Goal: Navigation & Orientation: Find specific page/section

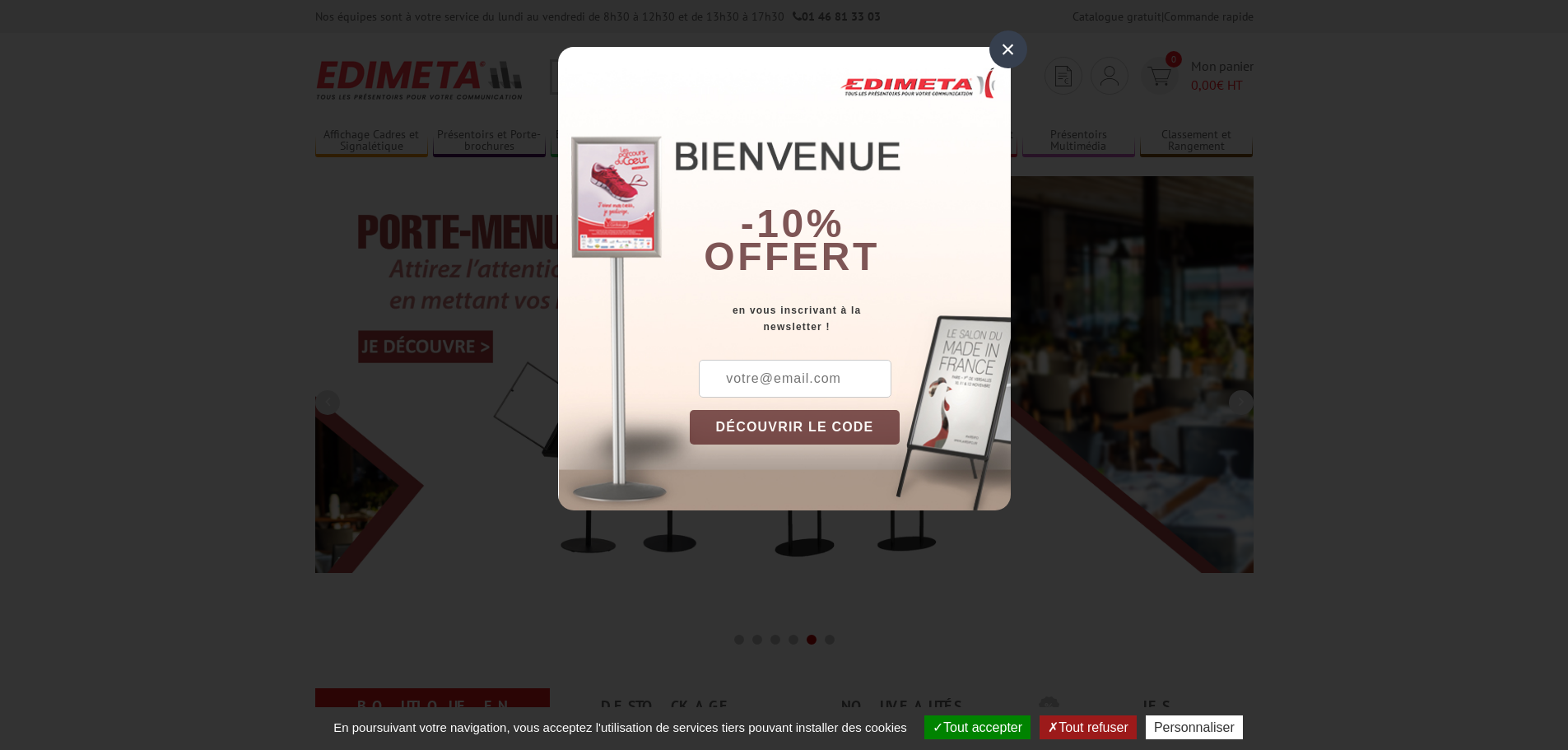
click at [1008, 51] on div "×" at bounding box center [1008, 49] width 38 height 38
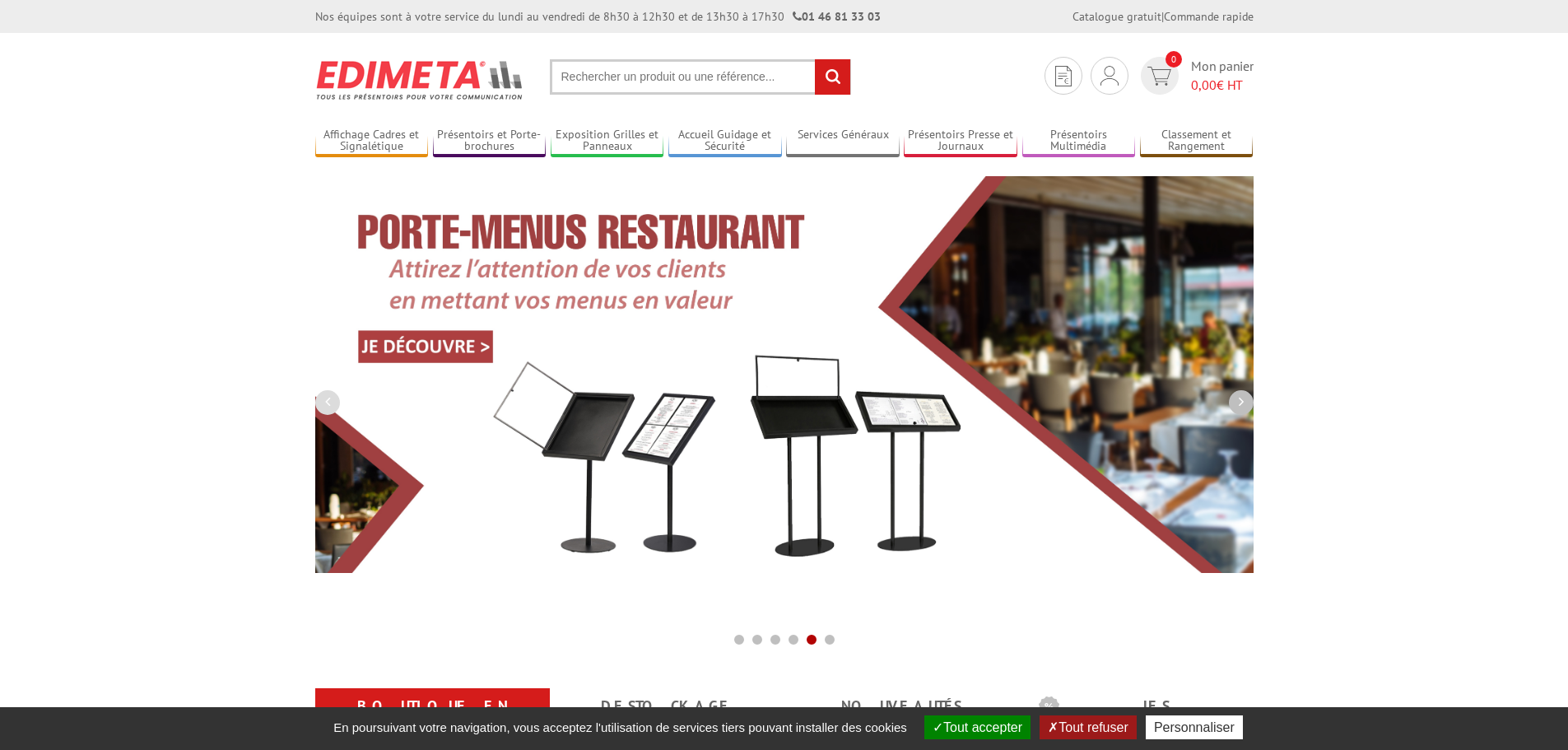
click at [1240, 401] on icon "button" at bounding box center [1241, 401] width 5 height 15
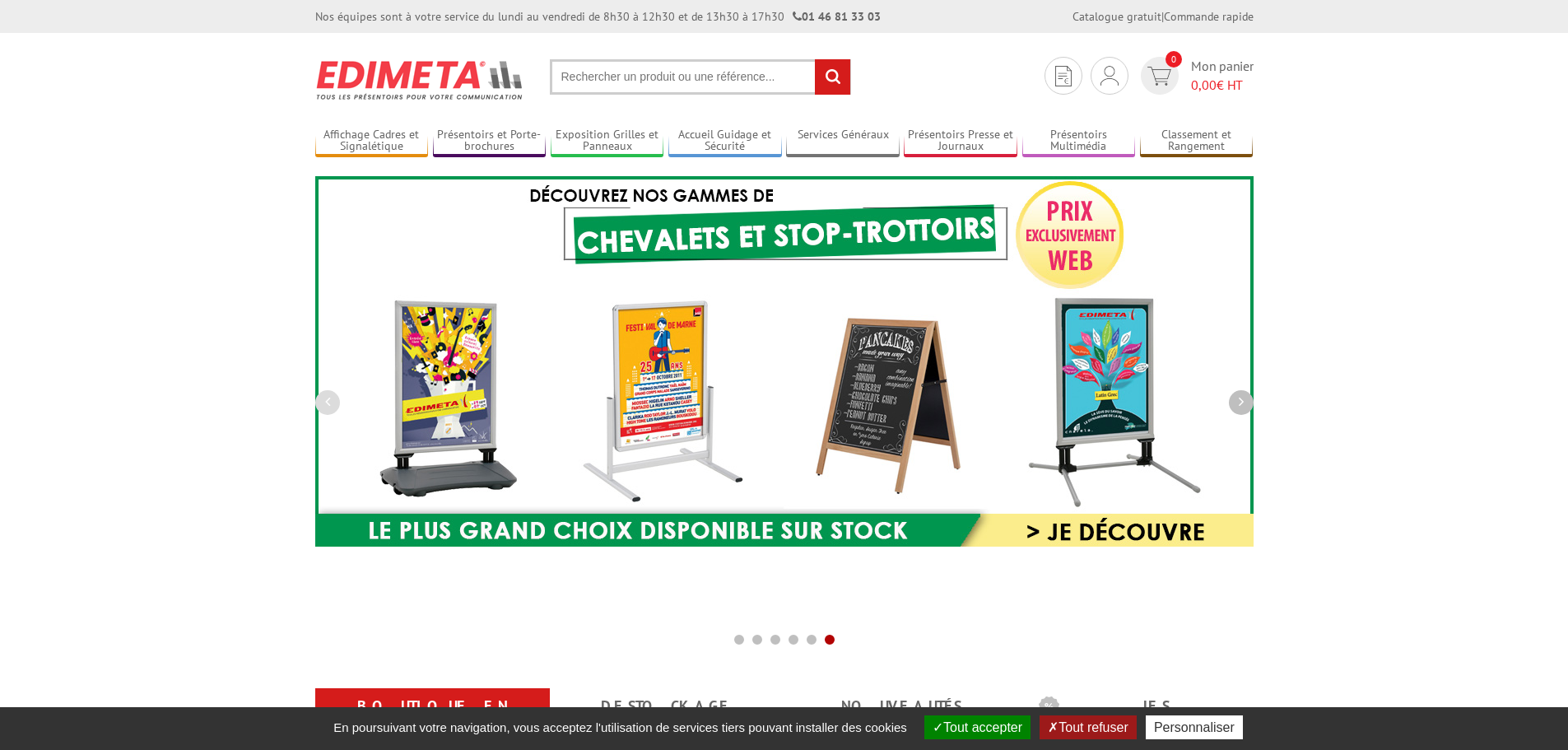
click at [1240, 401] on icon "button" at bounding box center [1241, 401] width 5 height 15
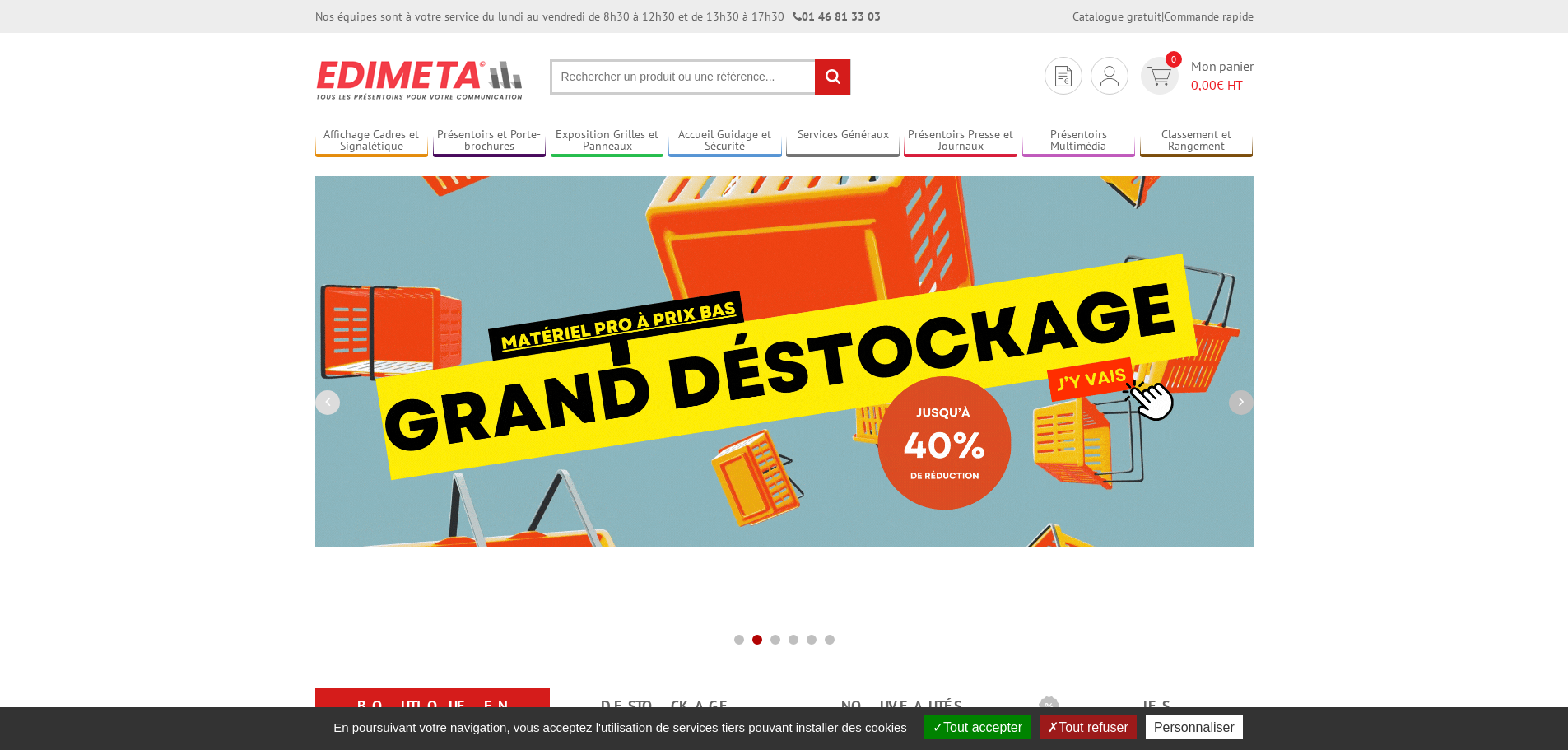
click at [1240, 401] on icon "button" at bounding box center [1241, 401] width 5 height 15
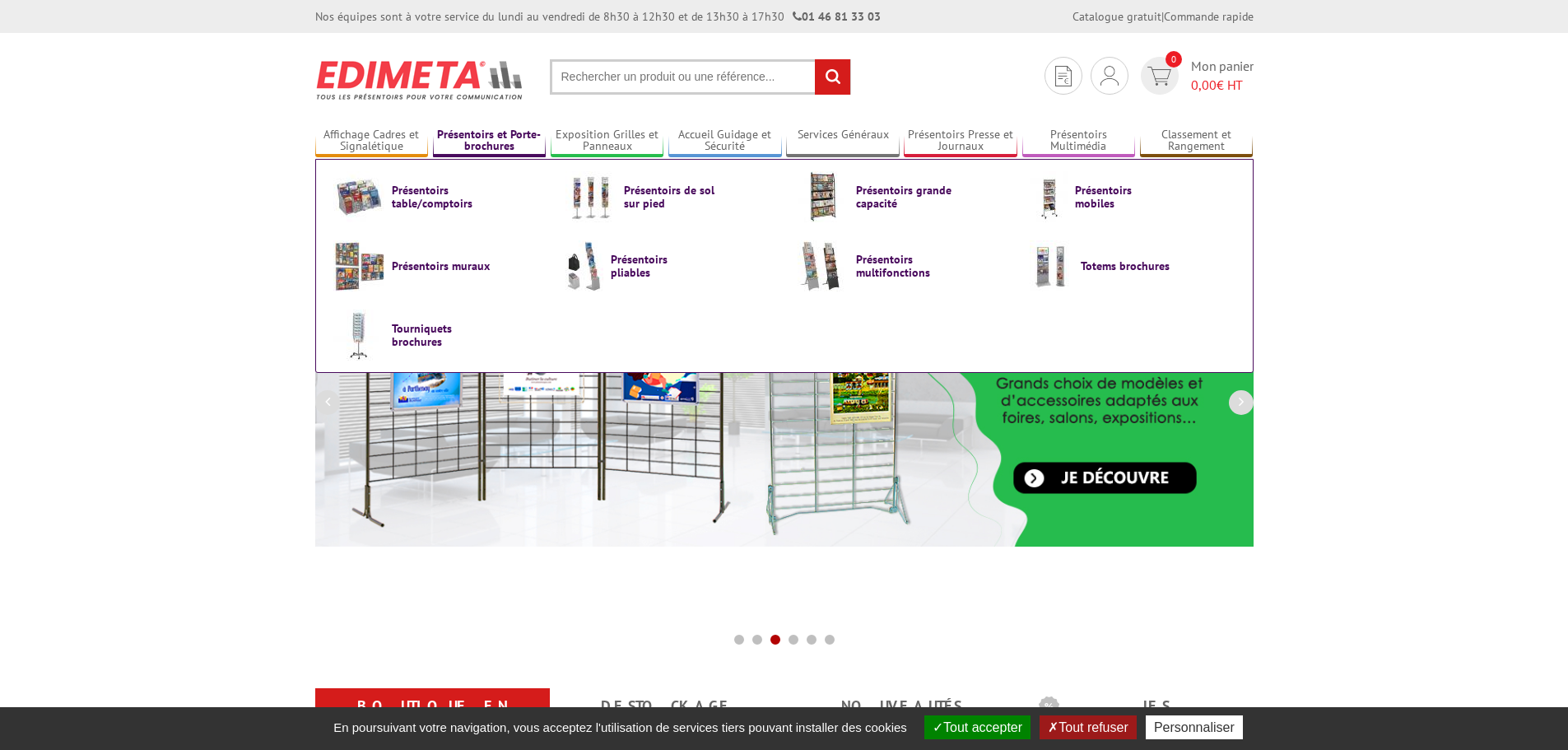
click at [494, 139] on link "Présentoirs et Porte-brochures" at bounding box center [489, 141] width 113 height 27
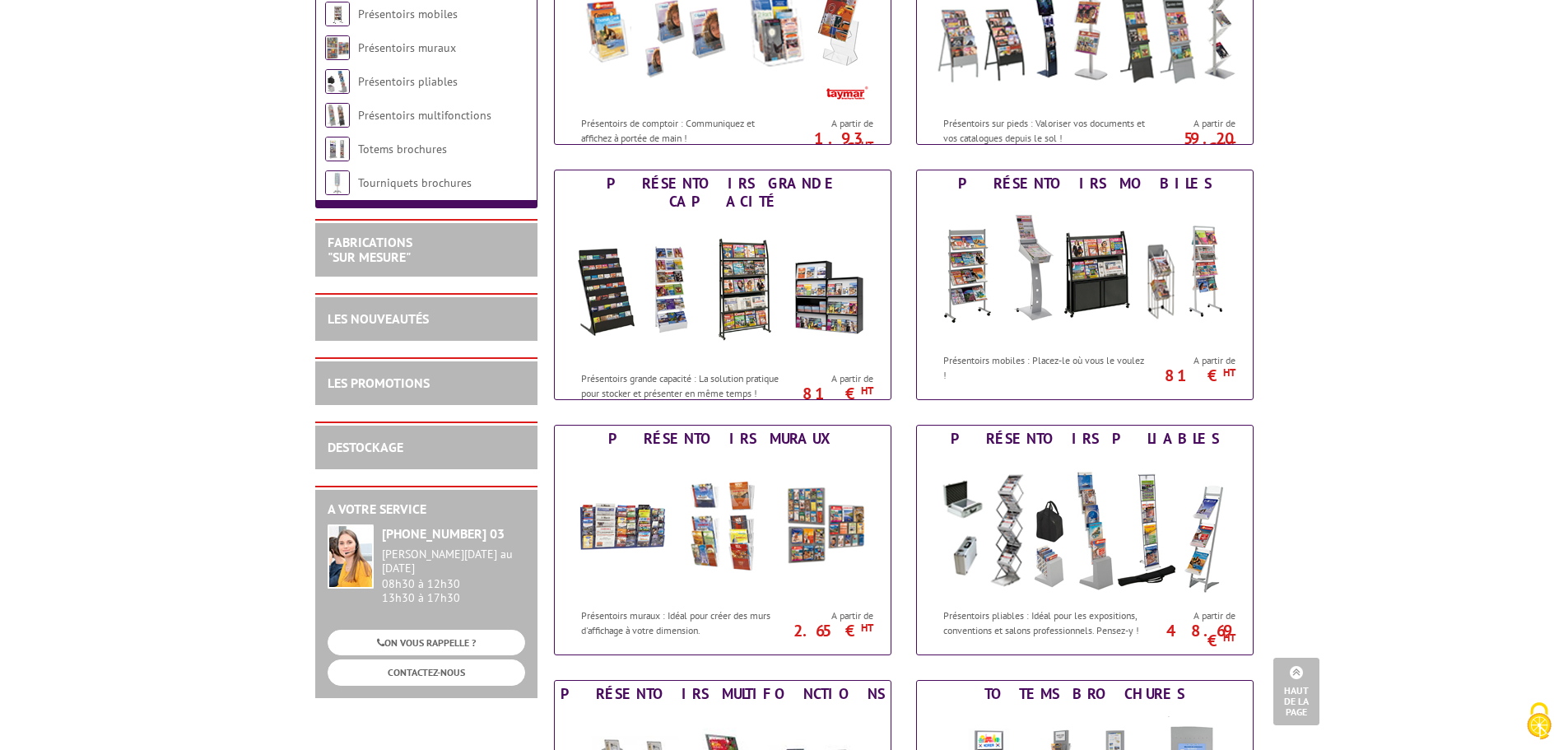
scroll to position [165, 0]
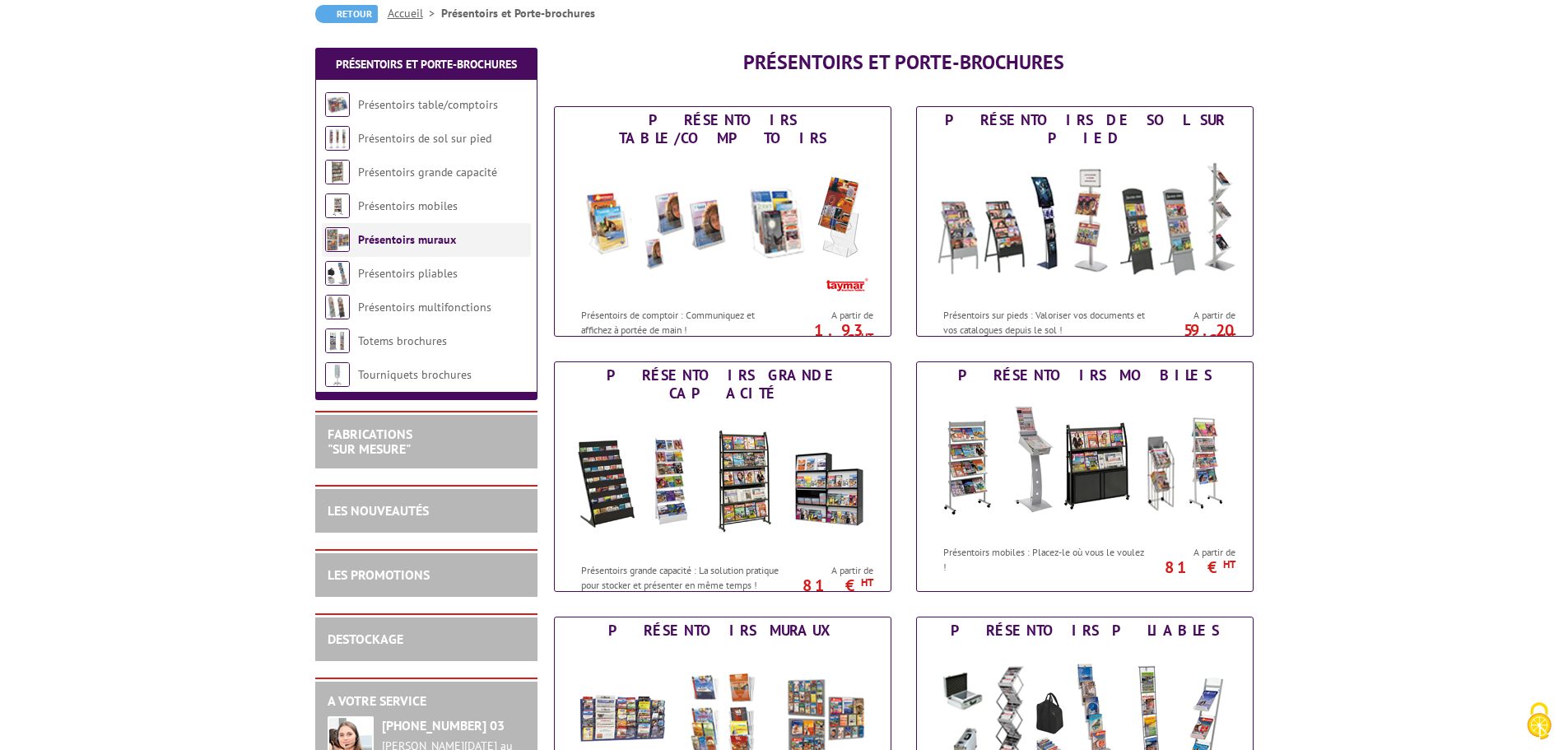
click at [455, 237] on li "Présentoirs muraux" at bounding box center [427, 240] width 209 height 33
click at [427, 237] on link "Présentoirs muraux" at bounding box center [407, 239] width 98 height 15
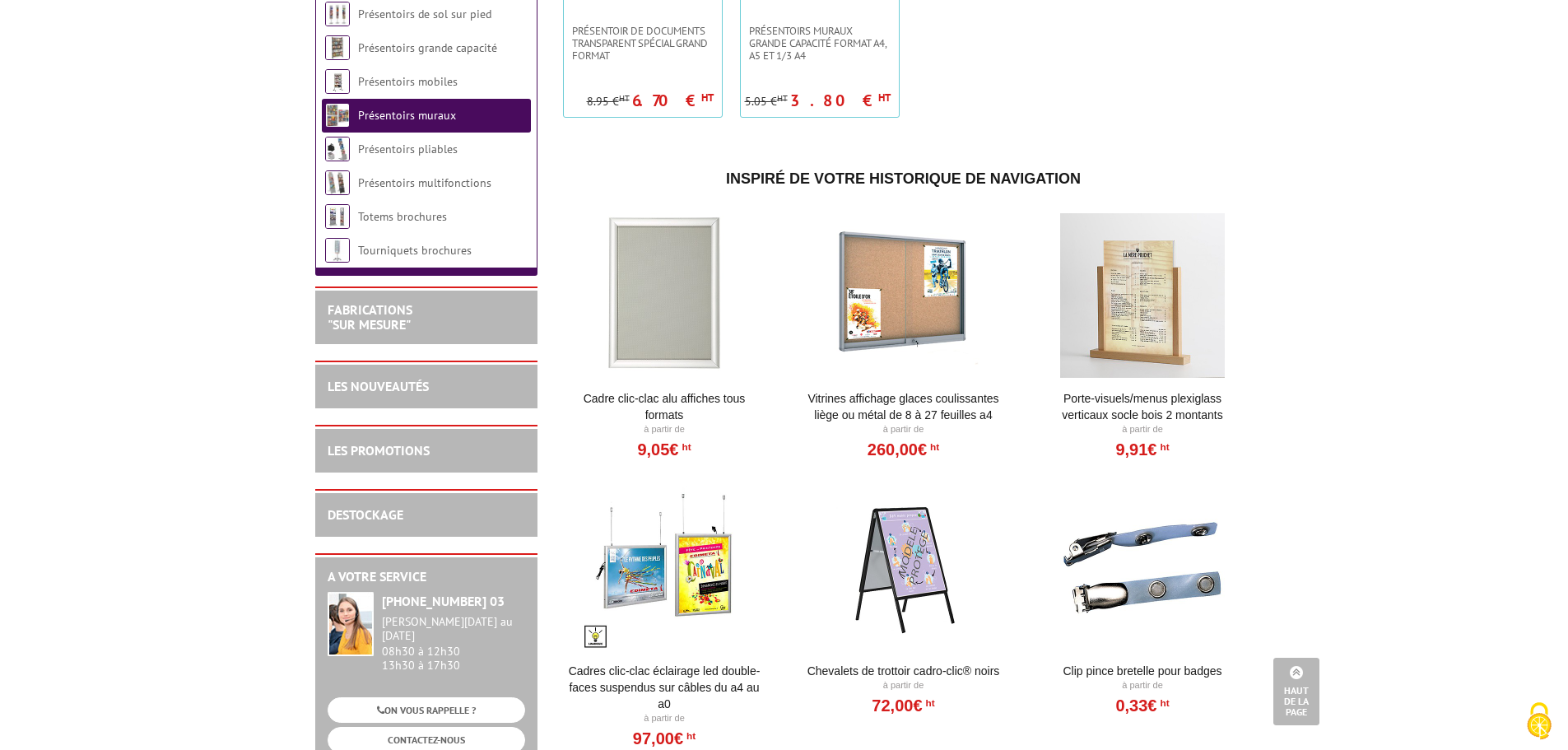
scroll to position [1565, 0]
